Goal: Task Accomplishment & Management: Manage account settings

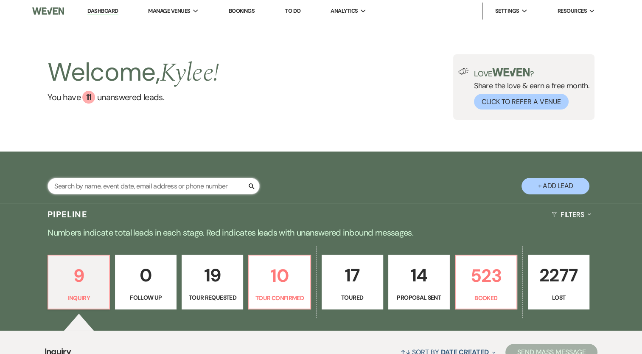
drag, startPoint x: 0, startPoint y: 0, endPoint x: 156, endPoint y: 189, distance: 245.2
click at [156, 189] on input "text" at bounding box center [153, 186] width 212 height 17
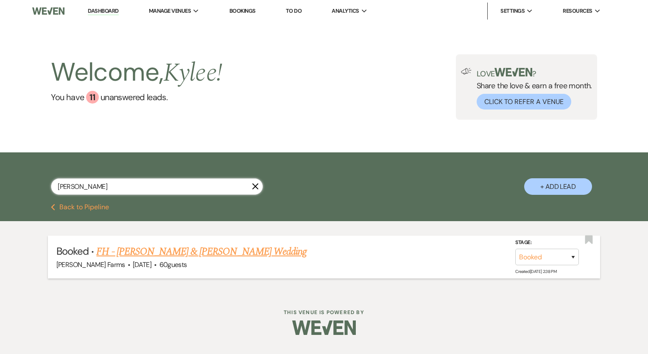
type input "[PERSON_NAME]"
click at [162, 249] on link "FH - [PERSON_NAME] & [PERSON_NAME] Wedding" at bounding box center [201, 251] width 210 height 15
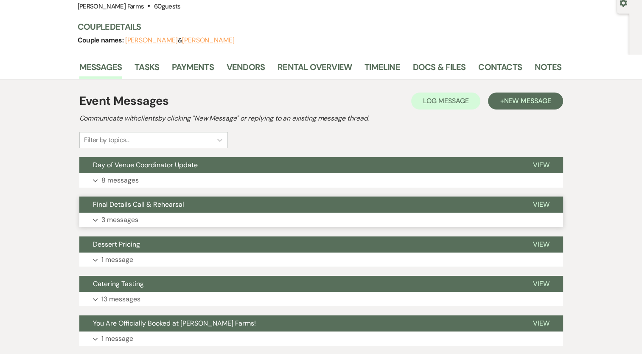
click at [106, 217] on p "3 messages" at bounding box center [119, 219] width 37 height 11
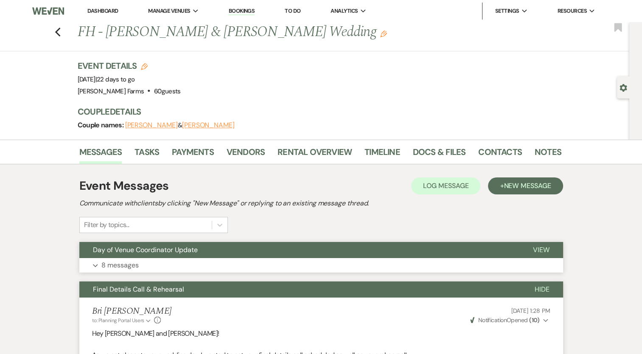
click at [128, 263] on p "8 messages" at bounding box center [119, 265] width 37 height 11
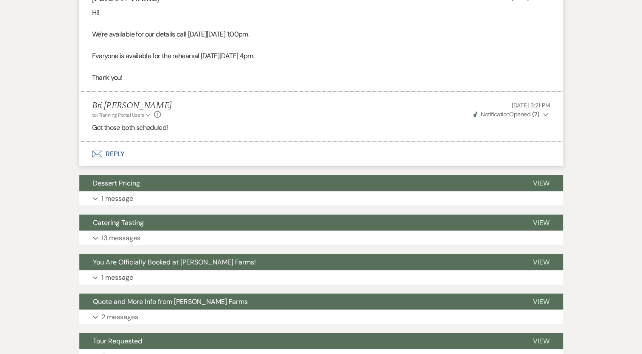
scroll to position [1781, 0]
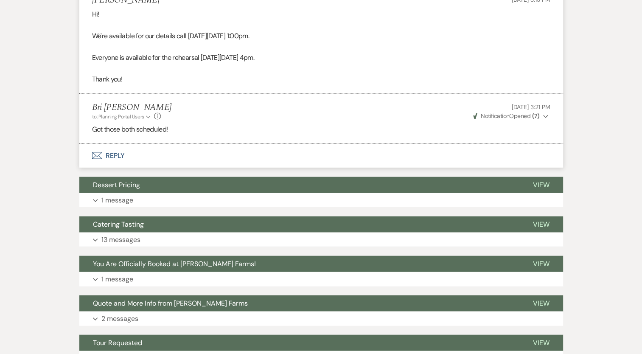
drag, startPoint x: 211, startPoint y: 58, endPoint x: 299, endPoint y: 61, distance: 87.4
click at [299, 61] on div "Hi! We're available for our details call [DATE][DATE] 1:00pm. Everyone is avail…" at bounding box center [321, 47] width 458 height 76
copy div "[DATE] 4pm"
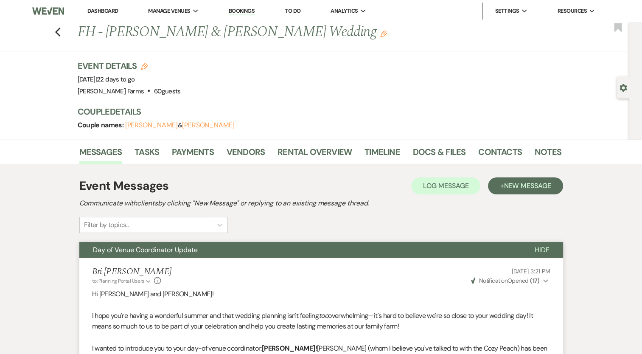
scroll to position [0, 0]
click at [500, 154] on link "Contacts" at bounding box center [500, 154] width 44 height 19
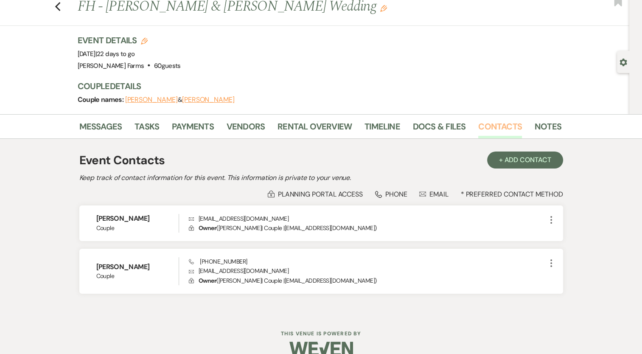
scroll to position [39, 0]
